Goal: Transaction & Acquisition: Purchase product/service

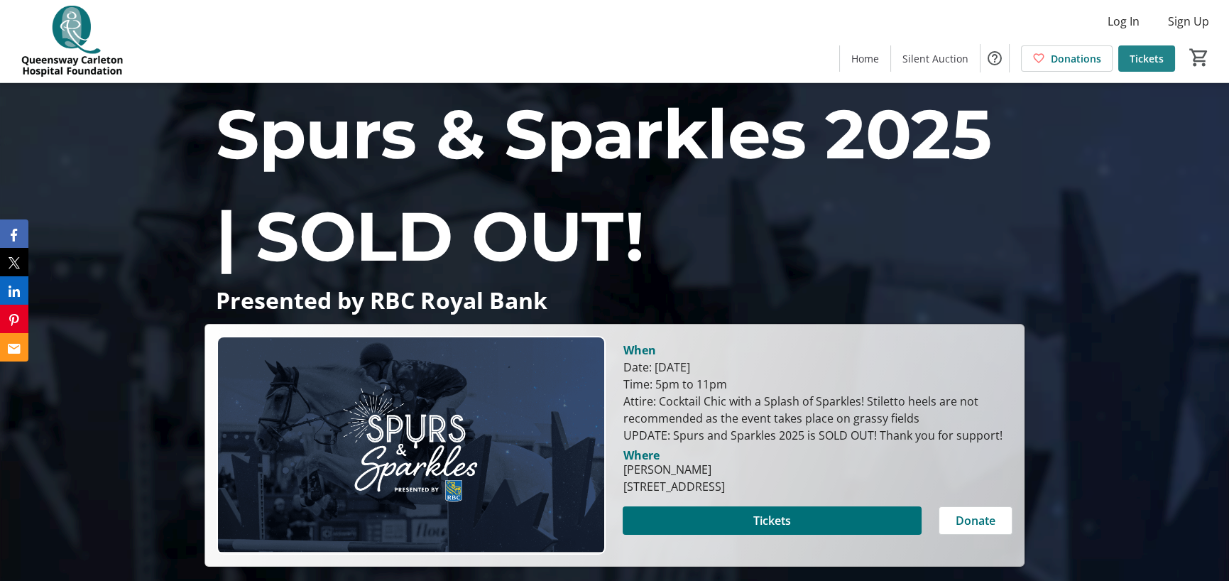
click at [1143, 57] on span "Tickets" at bounding box center [1147, 58] width 34 height 15
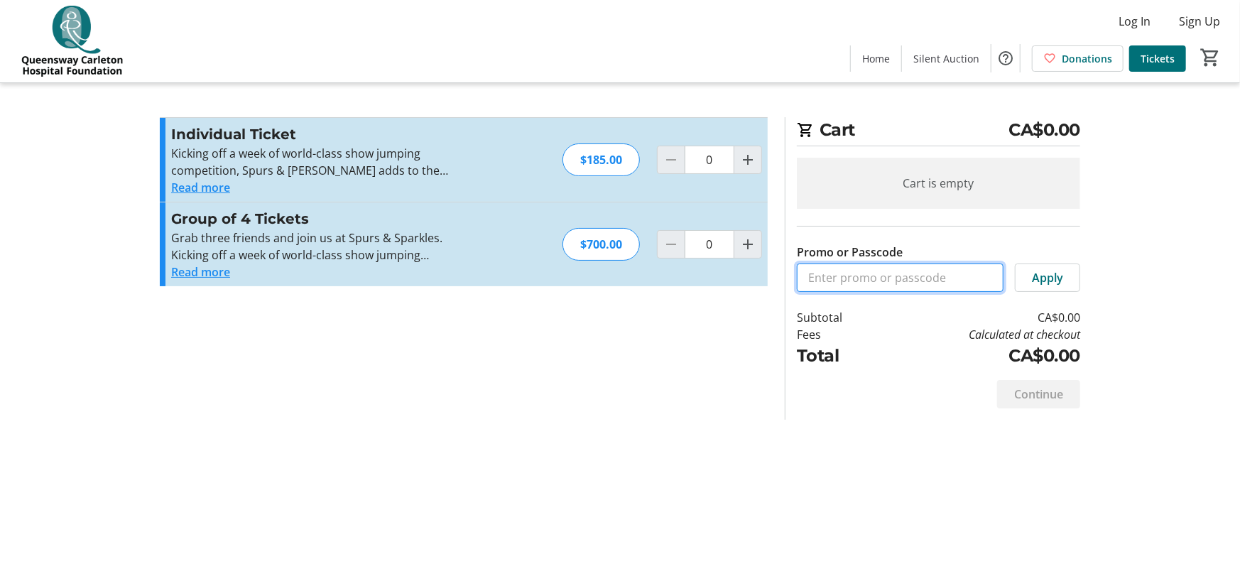
click at [886, 280] on input "Promo or Passcode" at bounding box center [900, 277] width 207 height 28
click at [744, 158] on mat-icon "Increment by one" at bounding box center [747, 159] width 17 height 17
type input "1"
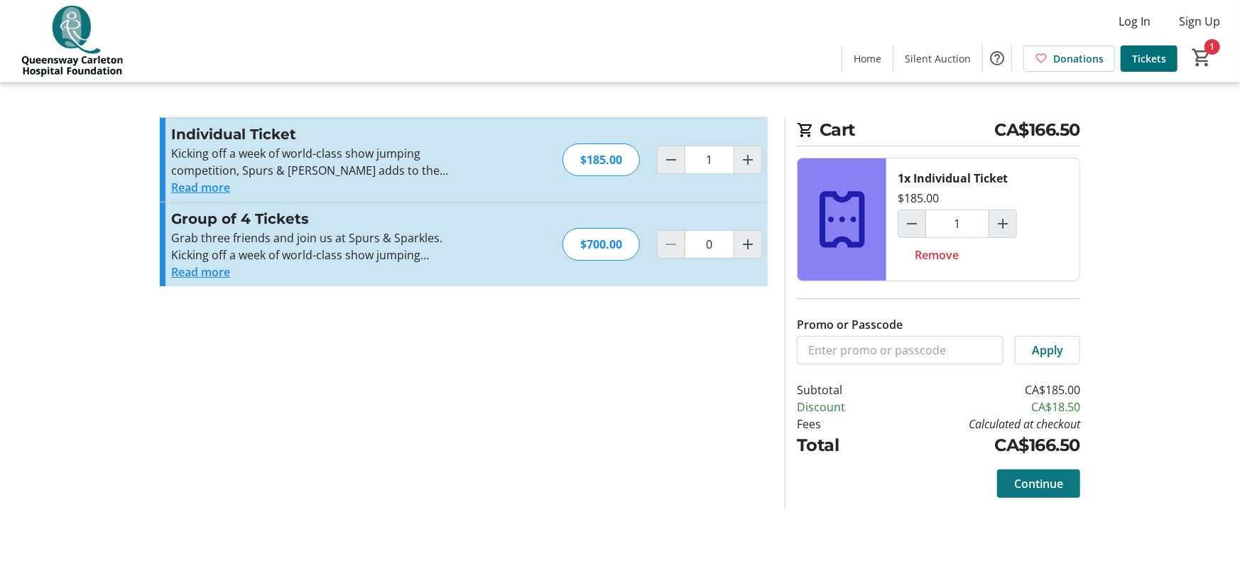
click at [1035, 487] on span "Continue" at bounding box center [1038, 483] width 49 height 17
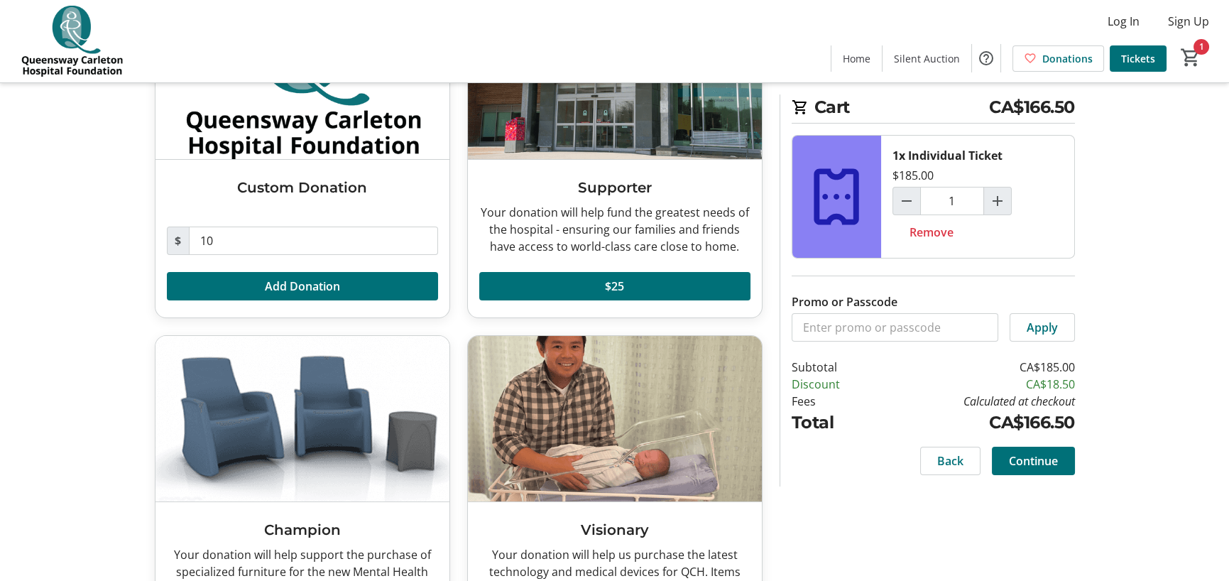
scroll to position [213, 0]
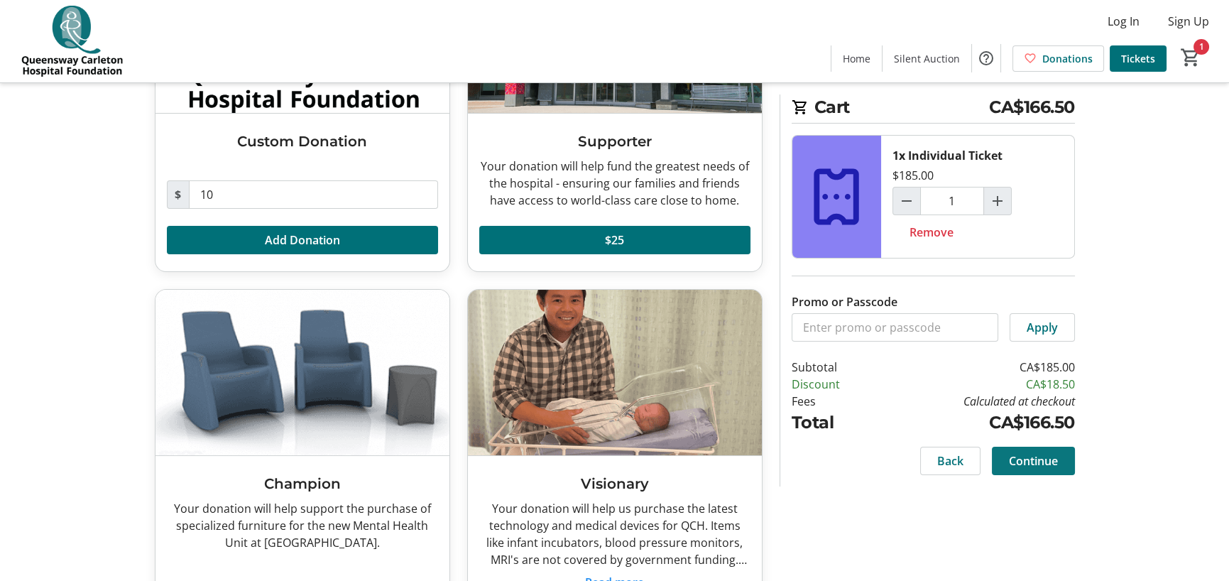
click at [1040, 462] on span "Continue" at bounding box center [1033, 460] width 49 height 17
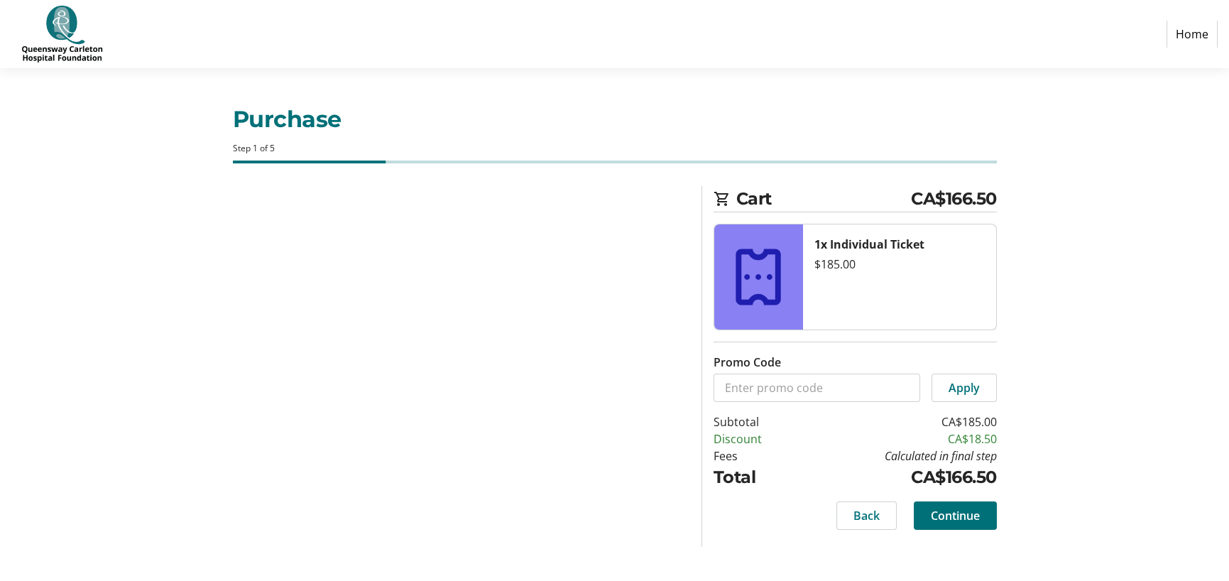
select select "CA"
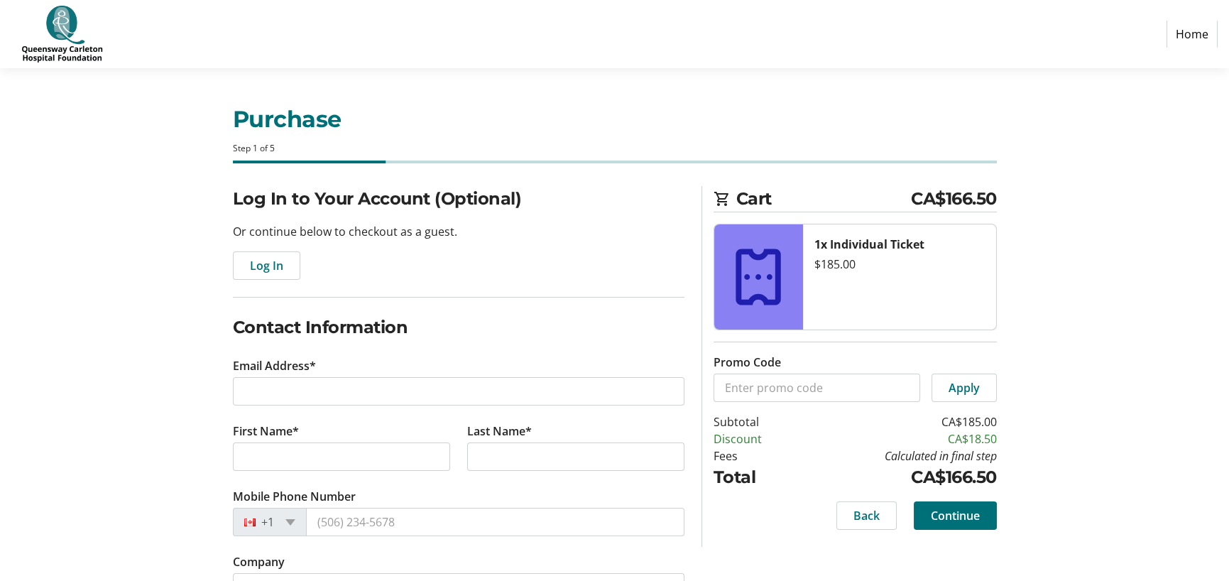
click at [1201, 31] on link "Home" at bounding box center [1192, 34] width 51 height 27
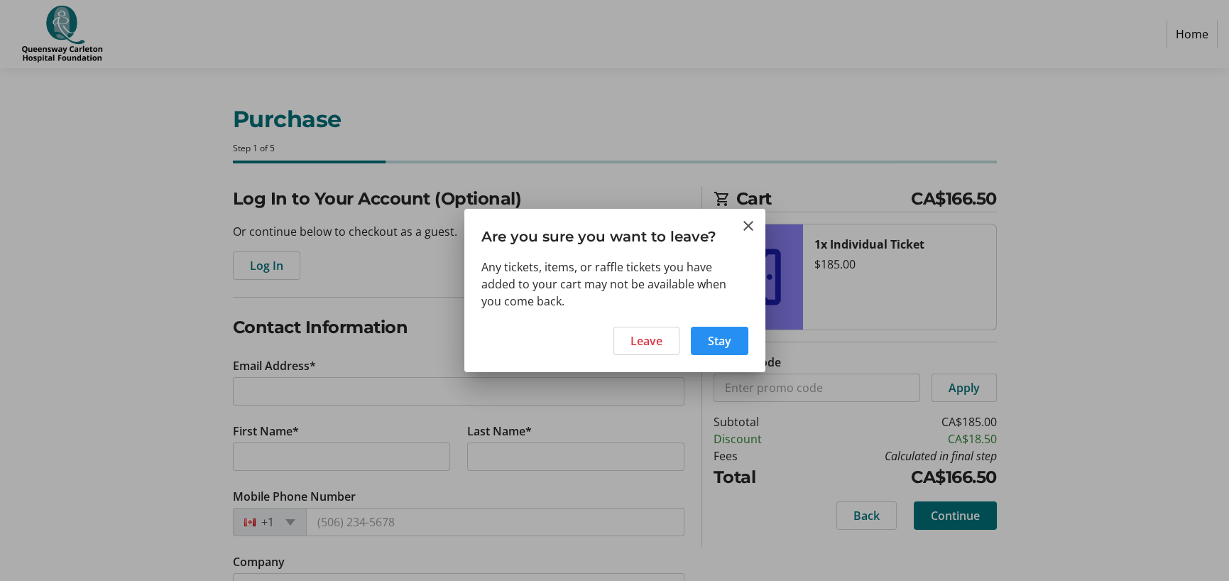
click at [722, 340] on span "Stay" at bounding box center [719, 340] width 23 height 17
